Goal: Information Seeking & Learning: Learn about a topic

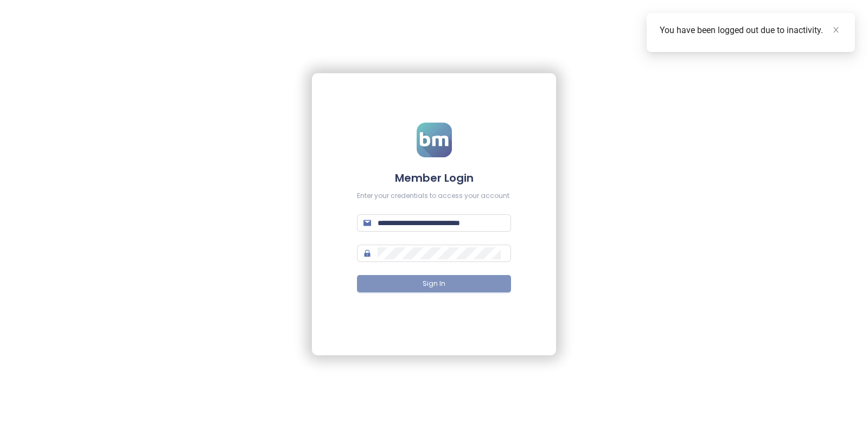
click at [417, 289] on button "Sign In" at bounding box center [434, 283] width 154 height 17
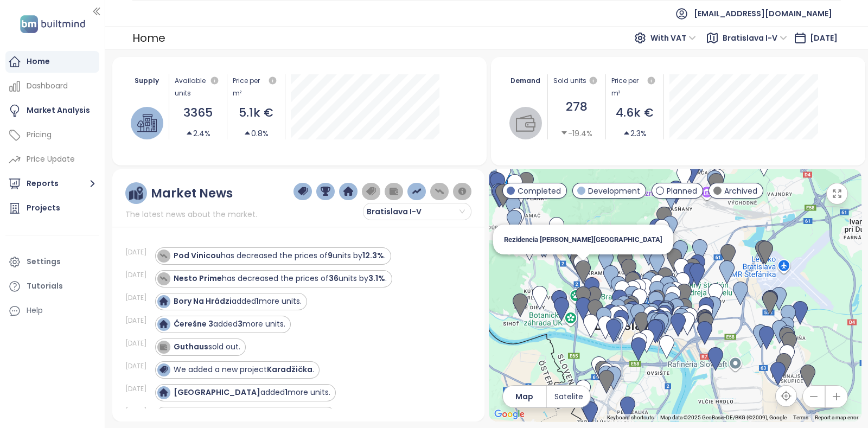
drag, startPoint x: 718, startPoint y: 241, endPoint x: 582, endPoint y: 278, distance: 141.6
click at [582, 278] on img at bounding box center [583, 272] width 15 height 24
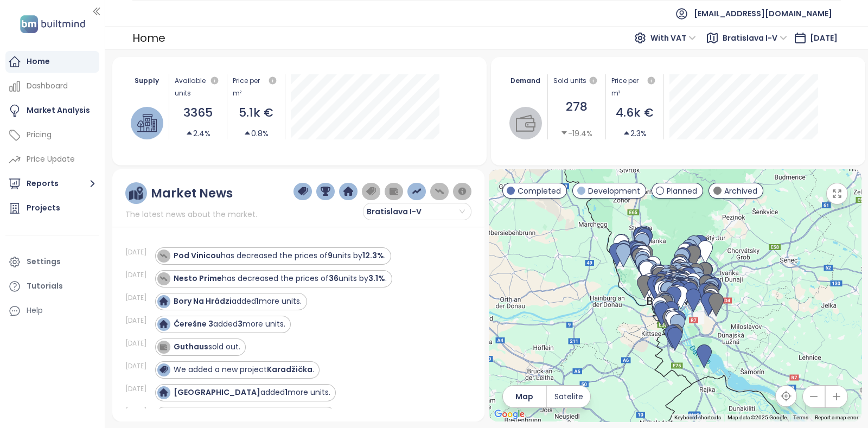
drag, startPoint x: 728, startPoint y: 269, endPoint x: 751, endPoint y: 288, distance: 30.4
click at [751, 288] on div at bounding box center [675, 295] width 373 height 252
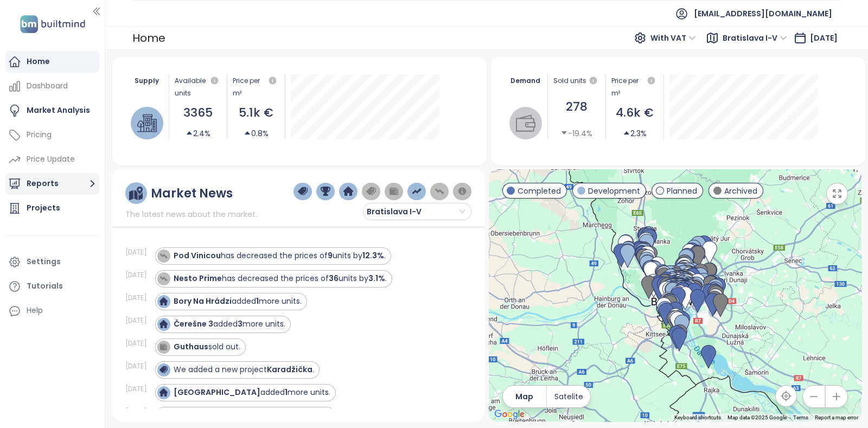
click at [61, 189] on button "Reports" at bounding box center [52, 184] width 94 height 22
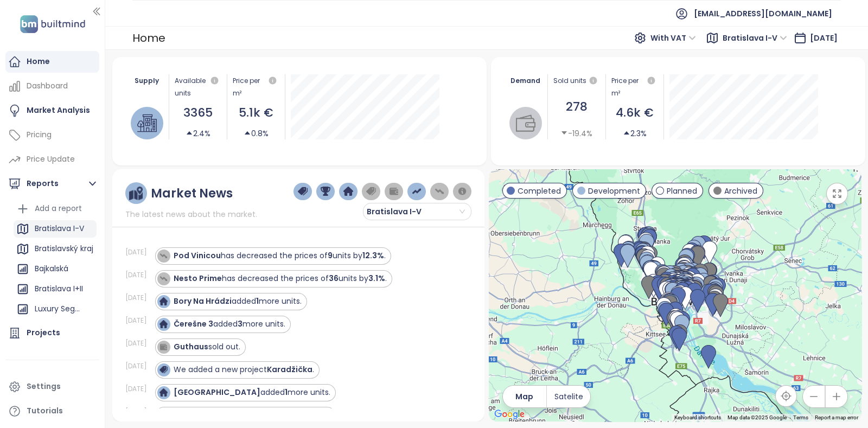
click at [73, 227] on div "Bratislava I-V" at bounding box center [59, 229] width 49 height 14
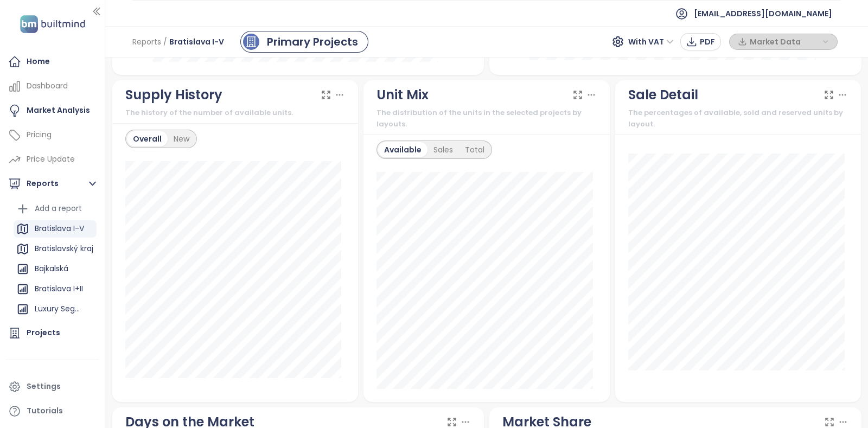
scroll to position [339, 0]
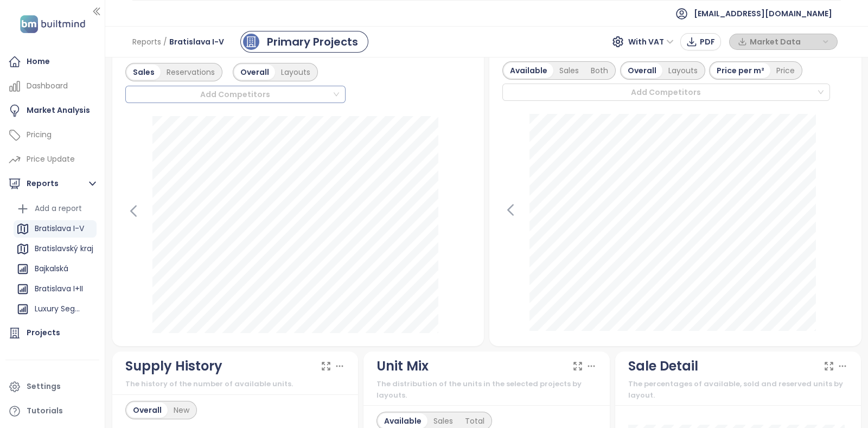
click at [225, 88] on div at bounding box center [230, 94] width 203 height 13
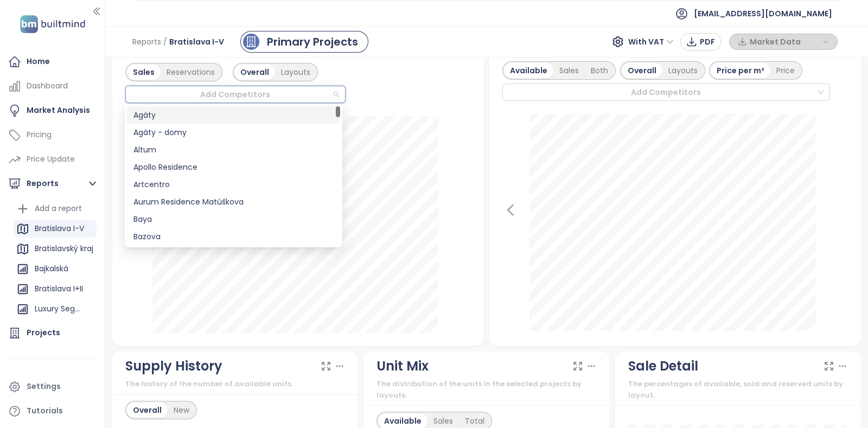
click at [260, 92] on div at bounding box center [230, 94] width 203 height 13
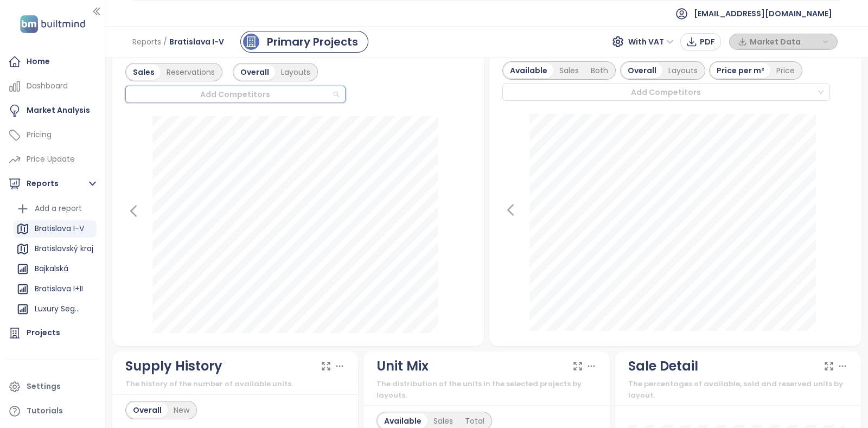
drag, startPoint x: 335, startPoint y: 95, endPoint x: 317, endPoint y: 106, distance: 21.4
click at [334, 95] on div "Add Competitors" at bounding box center [235, 94] width 220 height 17
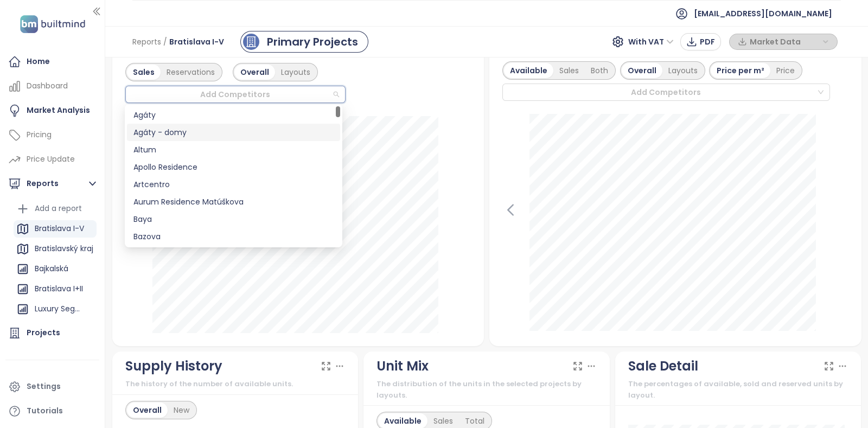
click at [273, 138] on div "Agáty - domy" at bounding box center [233, 132] width 200 height 12
click at [415, 90] on div "Sales Reservations Overall Layouts Add Competitors" at bounding box center [298, 83] width 346 height 40
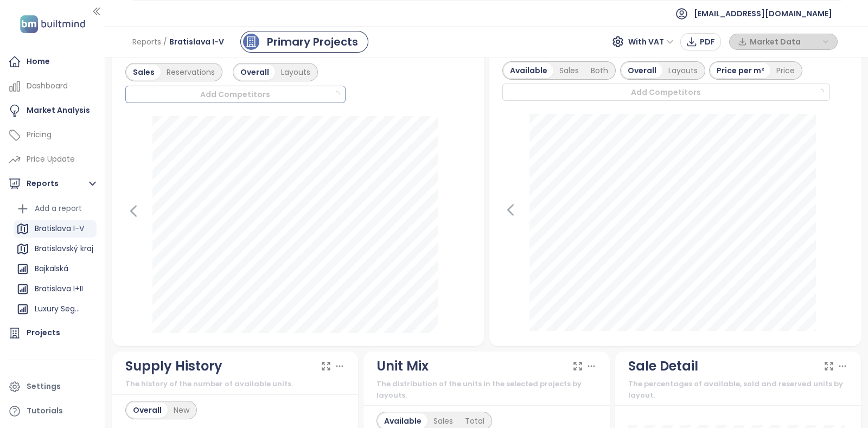
click at [287, 91] on div at bounding box center [230, 94] width 203 height 13
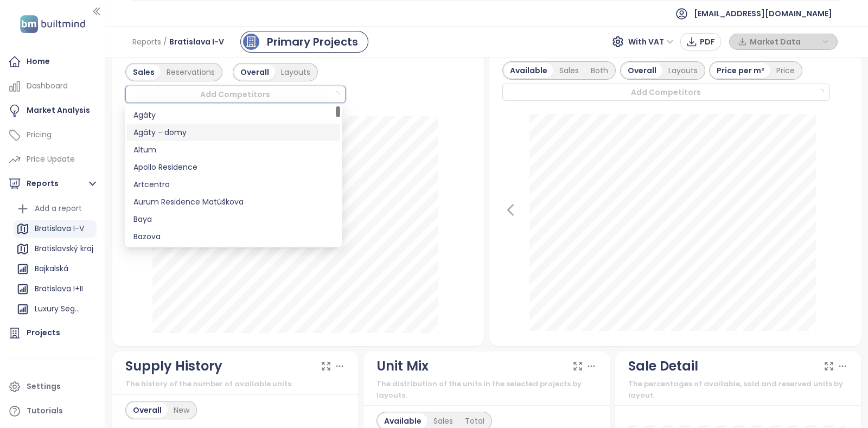
click at [163, 131] on div "Agáty - domy" at bounding box center [233, 132] width 200 height 12
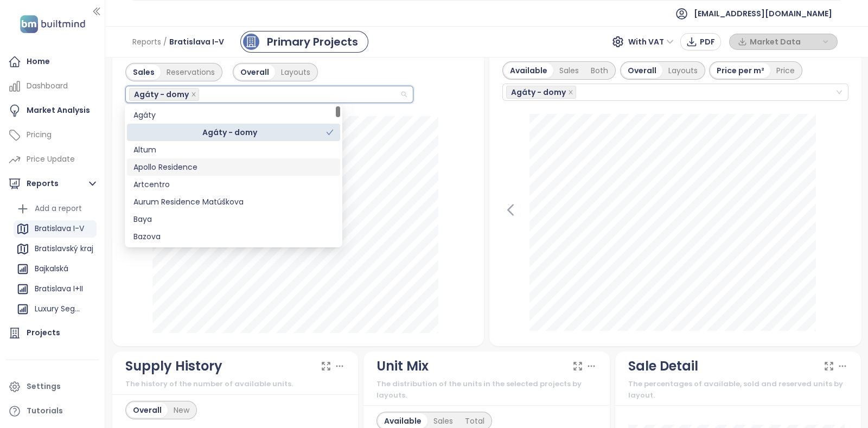
click at [162, 161] on div "Apollo Residence" at bounding box center [233, 167] width 200 height 12
click at [475, 180] on div "Sales Reservations Overall Layouts Agáty - domy" at bounding box center [298, 201] width 372 height 290
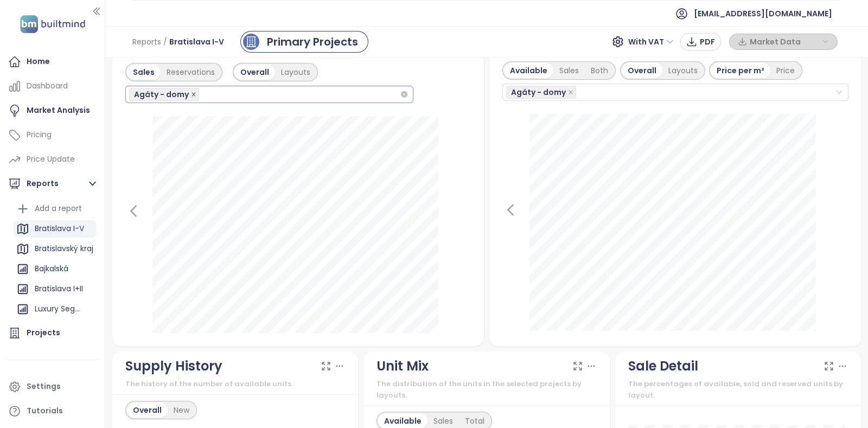
click at [193, 93] on icon "close" at bounding box center [193, 94] width 5 height 5
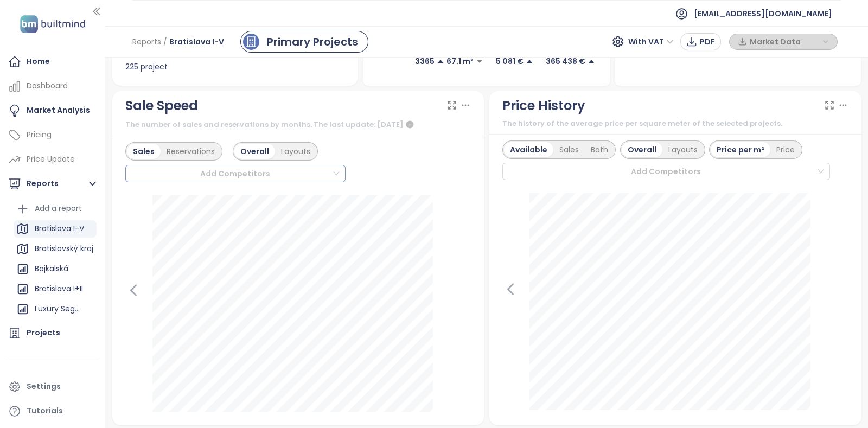
scroll to position [0, 0]
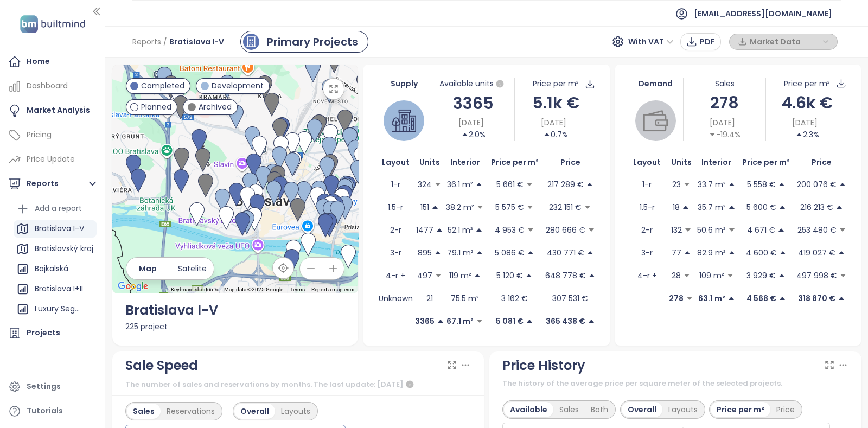
drag, startPoint x: 285, startPoint y: 163, endPoint x: 179, endPoint y: 162, distance: 105.8
click at [179, 162] on div at bounding box center [235, 179] width 246 height 229
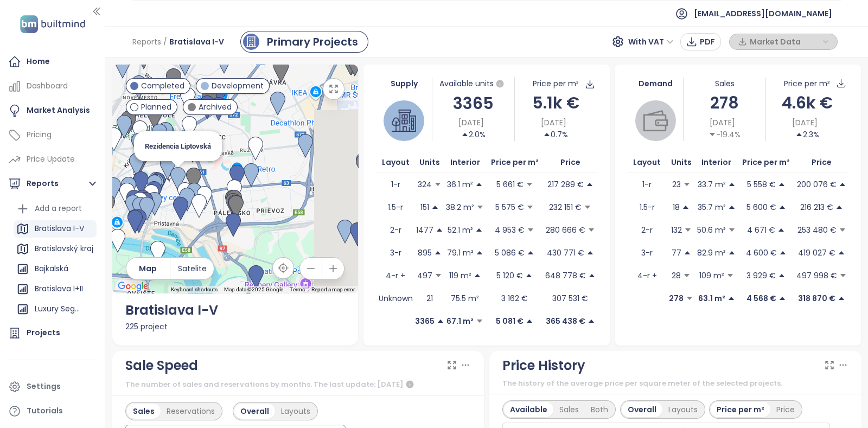
drag, startPoint x: 323, startPoint y: 174, endPoint x: 181, endPoint y: 178, distance: 142.2
click at [181, 178] on img at bounding box center [177, 179] width 15 height 24
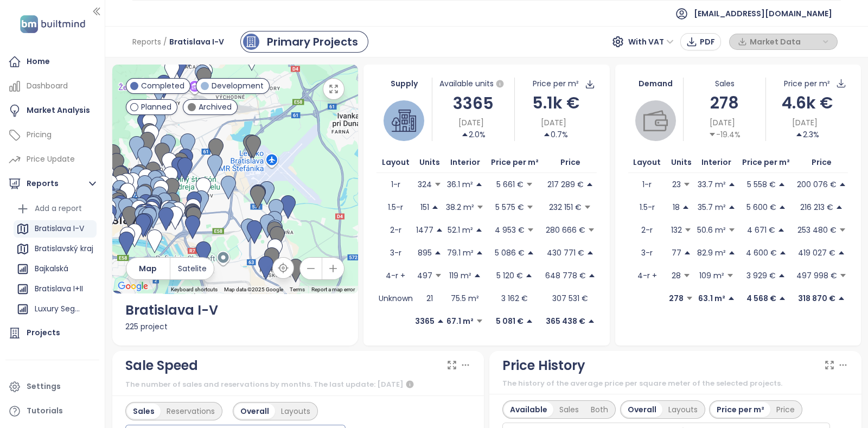
drag, startPoint x: 238, startPoint y: 217, endPoint x: 255, endPoint y: 261, distance: 47.2
click at [257, 245] on div "To navigate, press the arrow keys." at bounding box center [235, 179] width 246 height 229
